Goal: Information Seeking & Learning: Learn about a topic

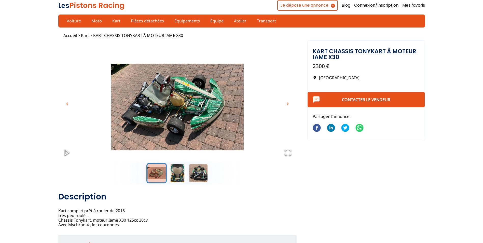
scroll to position [25, 0]
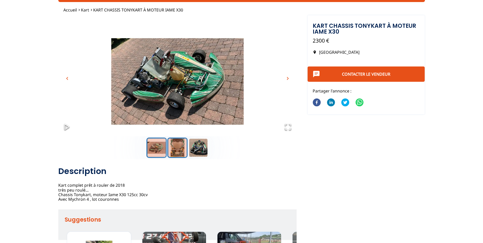
click at [179, 149] on button "Go to Slide 2" at bounding box center [177, 147] width 20 height 20
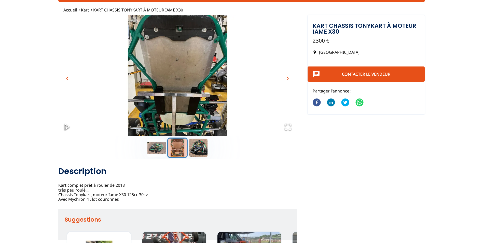
click at [179, 104] on img "Go to Slide 2" at bounding box center [177, 81] width 238 height 132
click at [282, 125] on button "Open Fullscreen" at bounding box center [287, 127] width 17 height 18
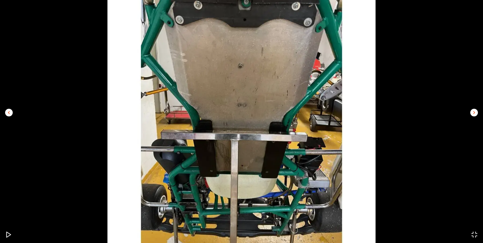
drag, startPoint x: 257, startPoint y: 161, endPoint x: 11, endPoint y: 110, distance: 251.2
click at [11, 110] on span "chevron_left" at bounding box center [9, 112] width 6 height 6
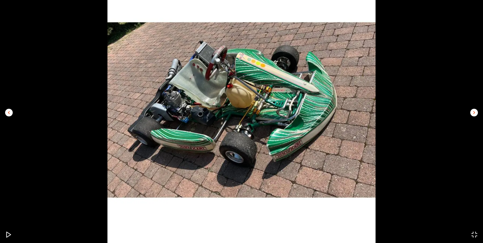
scroll to position [0, 0]
drag, startPoint x: 200, startPoint y: 125, endPoint x: 225, endPoint y: 89, distance: 43.9
click at [225, 91] on img "Go to Slide 1" at bounding box center [241, 110] width 483 height 268
drag, startPoint x: 206, startPoint y: 61, endPoint x: 426, endPoint y: 111, distance: 225.8
click at [426, 111] on img "Go to Slide 1" at bounding box center [241, 110] width 483 height 268
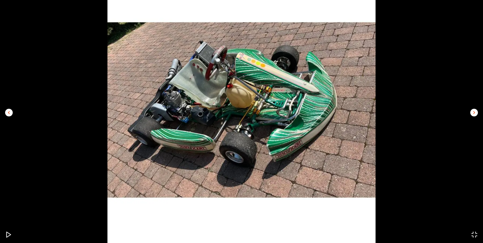
click at [471, 111] on span "chevron_right" at bounding box center [474, 112] width 6 height 6
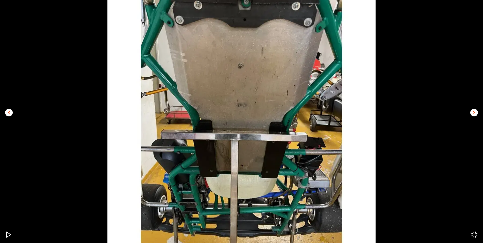
click at [11, 112] on span "chevron_left" at bounding box center [9, 112] width 6 height 6
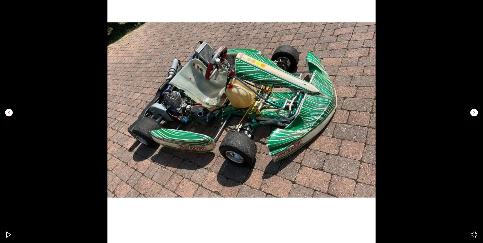
drag, startPoint x: 238, startPoint y: 121, endPoint x: 252, endPoint y: 101, distance: 24.1
click at [252, 101] on img "Go to Slide 1" at bounding box center [241, 110] width 483 height 268
click at [475, 112] on span "chevron_right" at bounding box center [474, 112] width 6 height 6
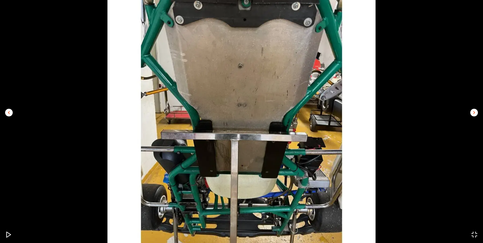
click at [475, 112] on span "chevron_right" at bounding box center [474, 112] width 6 height 6
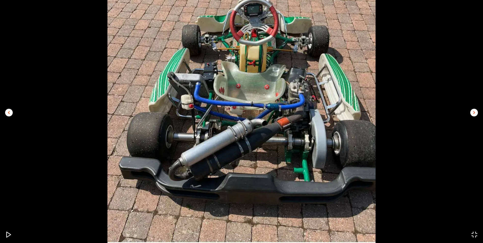
drag, startPoint x: 262, startPoint y: 117, endPoint x: 454, endPoint y: 106, distance: 191.9
click at [454, 106] on img "Go to Slide 3" at bounding box center [241, 110] width 483 height 268
click at [475, 235] on icon "Open Fullscreen" at bounding box center [474, 234] width 7 height 7
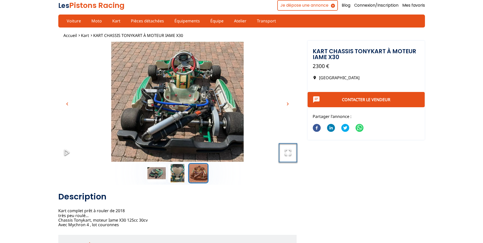
scroll to position [25, 0]
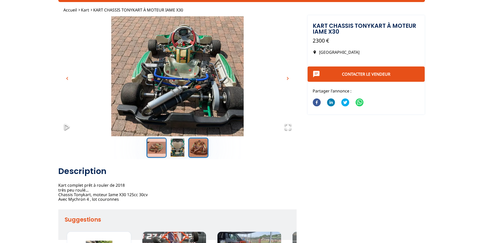
click at [156, 149] on button "Go to Slide 1" at bounding box center [156, 147] width 20 height 20
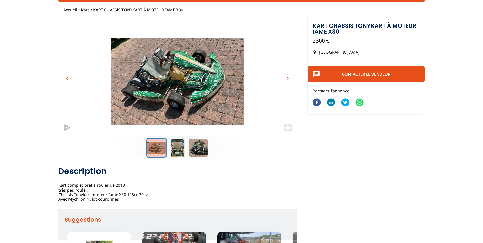
drag, startPoint x: 188, startPoint y: 89, endPoint x: 376, endPoint y: 133, distance: 192.4
click at [376, 133] on div "chevron_left chevron_right KART CHASSIS TONYKART à MOTEUR IAME X30 2300 EUR Fra…" at bounding box center [241, 158] width 366 height 286
click at [334, 161] on div "chevron_left chevron_right KART CHASSIS TONYKART à MOTEUR IAME X30 2300 EUR Fra…" at bounding box center [241, 158] width 366 height 286
